Goal: Task Accomplishment & Management: Complete application form

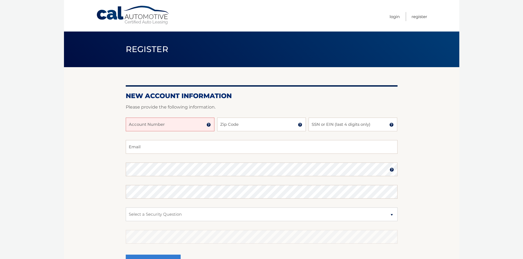
click at [194, 127] on input "Account Number" at bounding box center [170, 125] width 89 height 14
type input "44455989763"
click at [244, 124] on input "Zip Code" at bounding box center [261, 125] width 89 height 14
type input "10708"
click at [353, 126] on input "SSN or EIN (last 4 digits only)" at bounding box center [353, 125] width 89 height 14
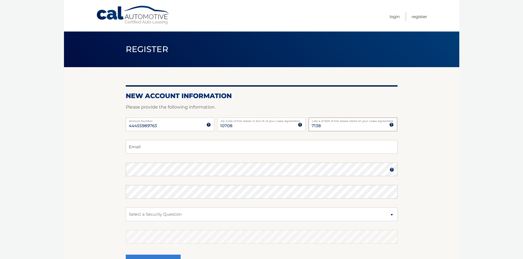
type input "7138"
click at [221, 145] on input "Email" at bounding box center [262, 147] width 272 height 14
click at [223, 149] on input "Email" at bounding box center [262, 147] width 272 height 14
type input "staceypalermo@gmail.com"
click at [393, 168] on img at bounding box center [392, 170] width 4 height 4
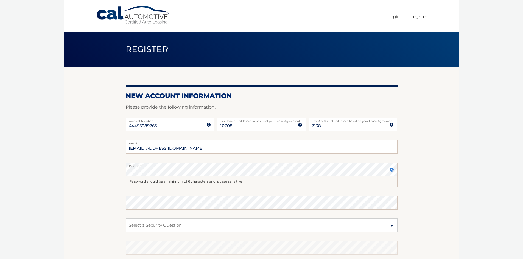
click at [393, 168] on img at bounding box center [392, 170] width 4 height 4
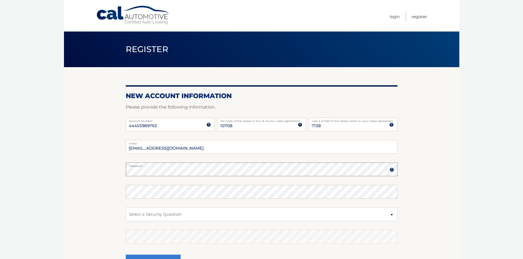
click at [52, 170] on body "Cal Automotive Menu Login Register Register" at bounding box center [261, 129] width 523 height 259
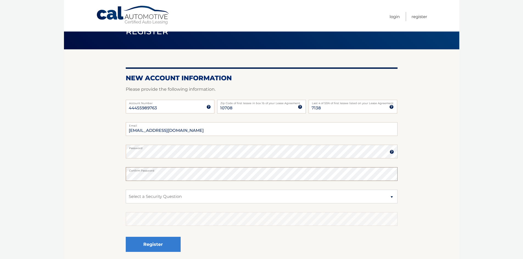
scroll to position [27, 0]
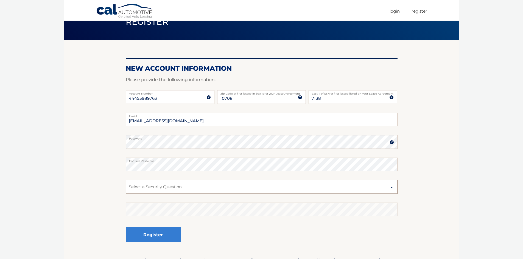
click at [175, 191] on select "Select a Security Question What was the name of your elementary school? What is…" at bounding box center [262, 187] width 272 height 14
select select "1"
click at [126, 180] on select "Select a Security Question What was the name of your elementary school? What is…" at bounding box center [262, 187] width 272 height 14
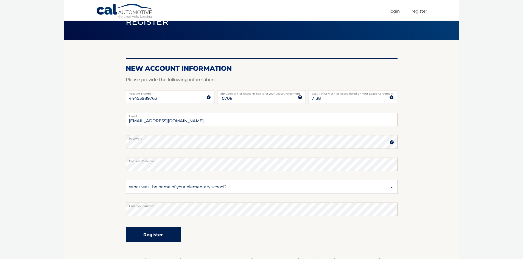
click at [171, 232] on button "Register" at bounding box center [153, 235] width 55 height 15
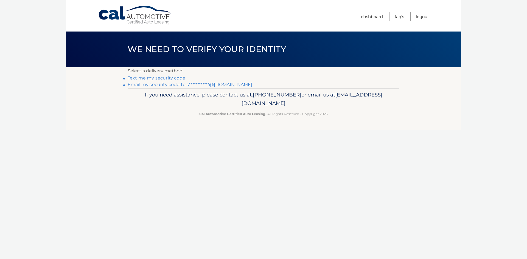
click at [171, 85] on link "**********" at bounding box center [190, 84] width 125 height 5
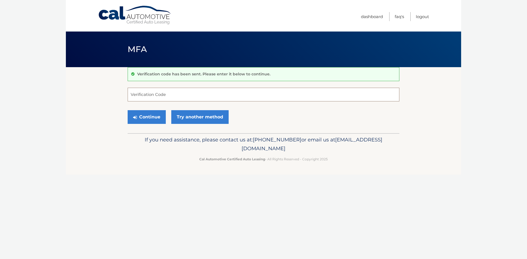
paste input "470926"
type input "470926"
click at [153, 119] on button "Continue" at bounding box center [147, 117] width 38 height 14
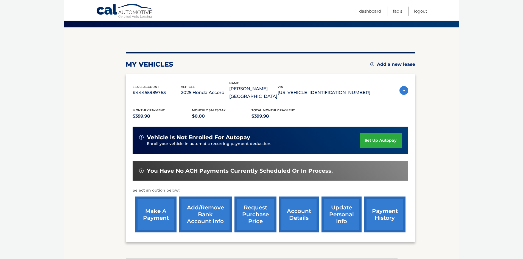
scroll to position [55, 0]
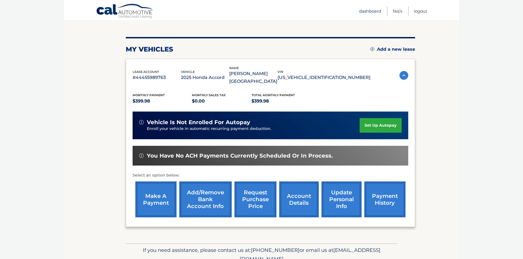
click at [361, 13] on link "Dashboard" at bounding box center [370, 11] width 22 height 9
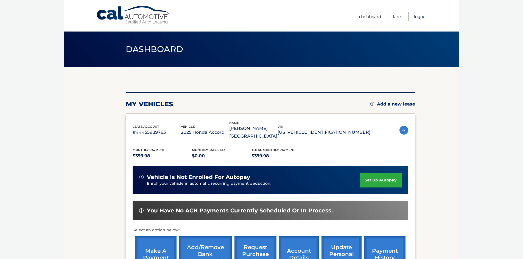
click at [421, 18] on link "Logout" at bounding box center [420, 16] width 13 height 9
